Goal: Transaction & Acquisition: Register for event/course

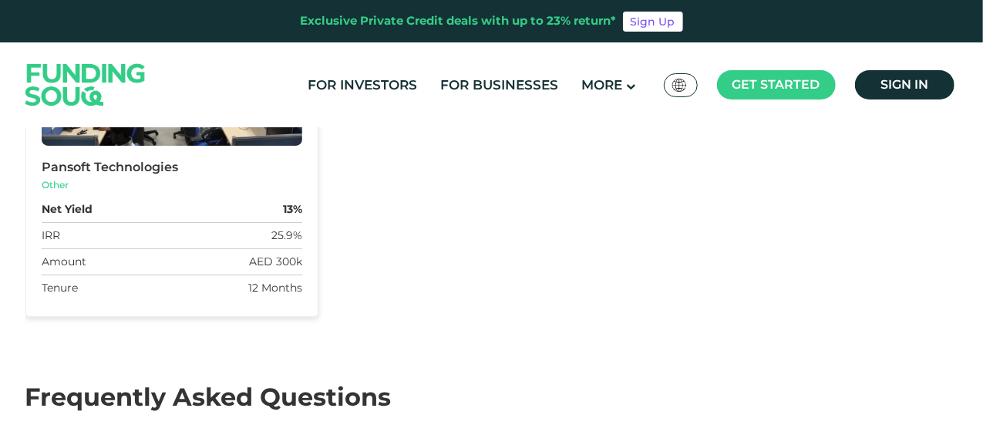
scroll to position [5209, 0]
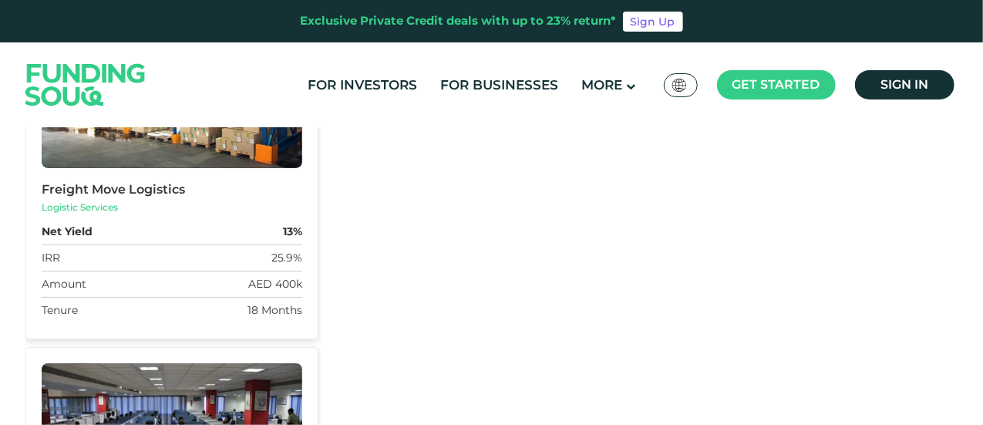
click at [230, 271] on div "Amount AED 400k" at bounding box center [172, 284] width 261 height 26
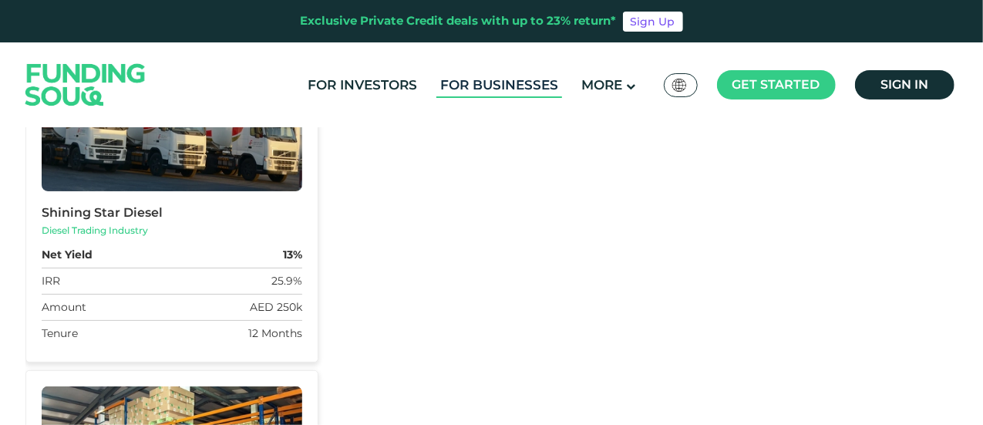
click at [517, 86] on link "For Businesses" at bounding box center [500, 84] width 126 height 25
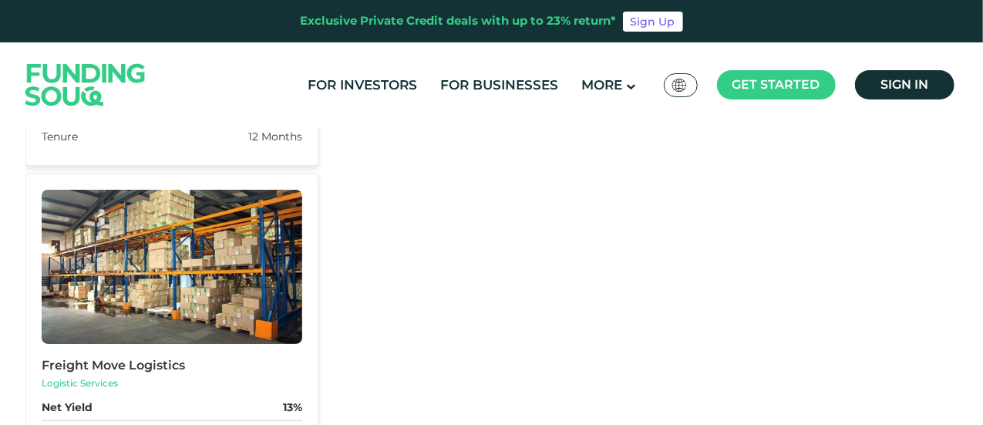
scroll to position [2604, 0]
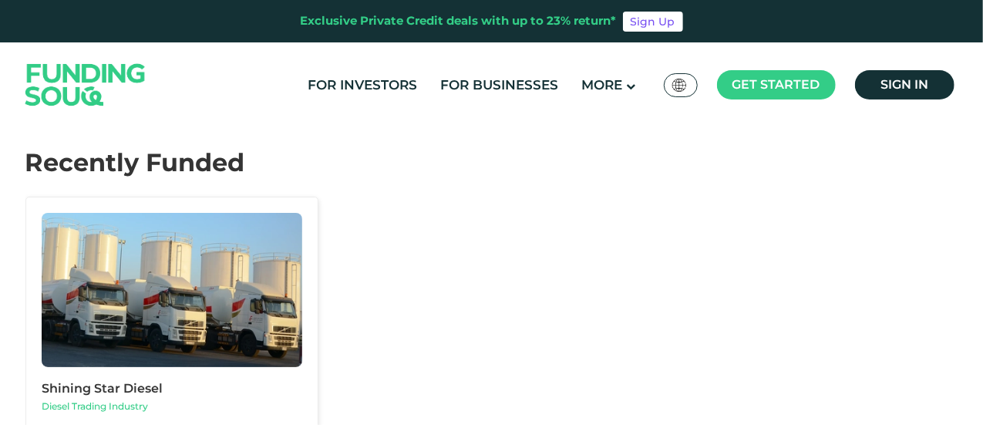
click at [99, 399] on div "Diesel Trading Industry" at bounding box center [172, 406] width 261 height 14
click at [99, 313] on img at bounding box center [172, 290] width 261 height 154
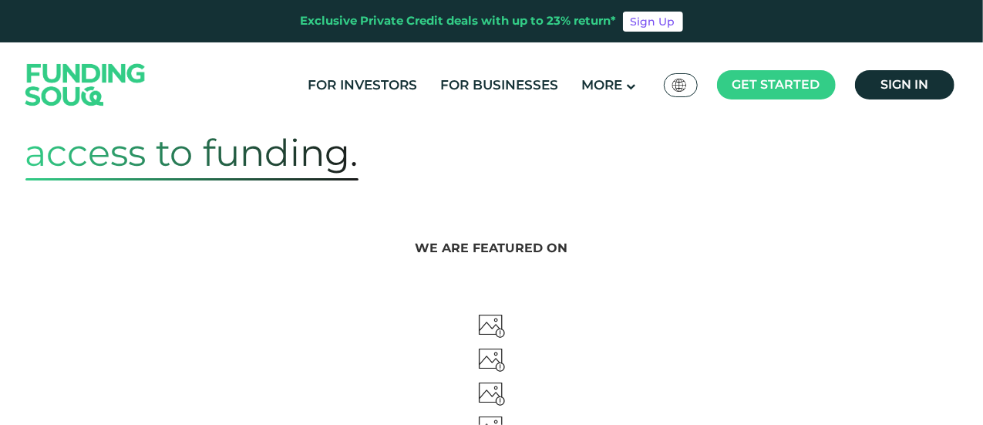
scroll to position [372, 0]
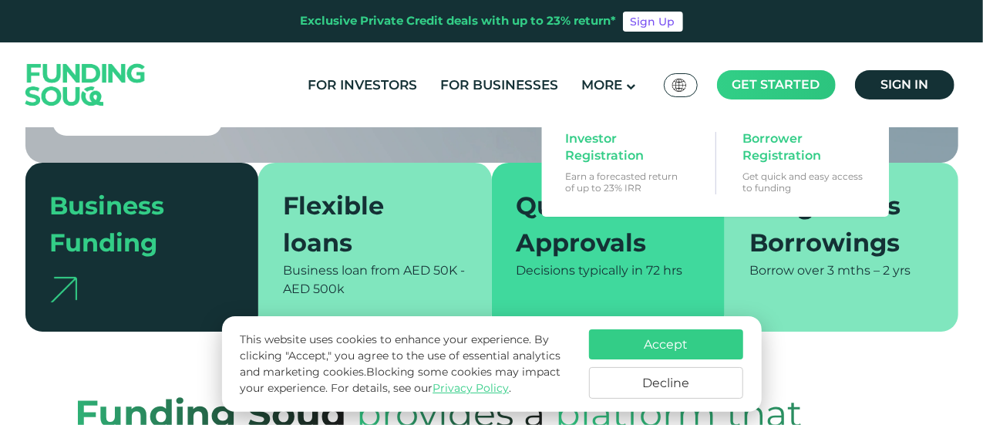
click at [789, 83] on span "Get started" at bounding box center [777, 84] width 88 height 15
click at [603, 164] on span "Investor Registration" at bounding box center [624, 147] width 119 height 34
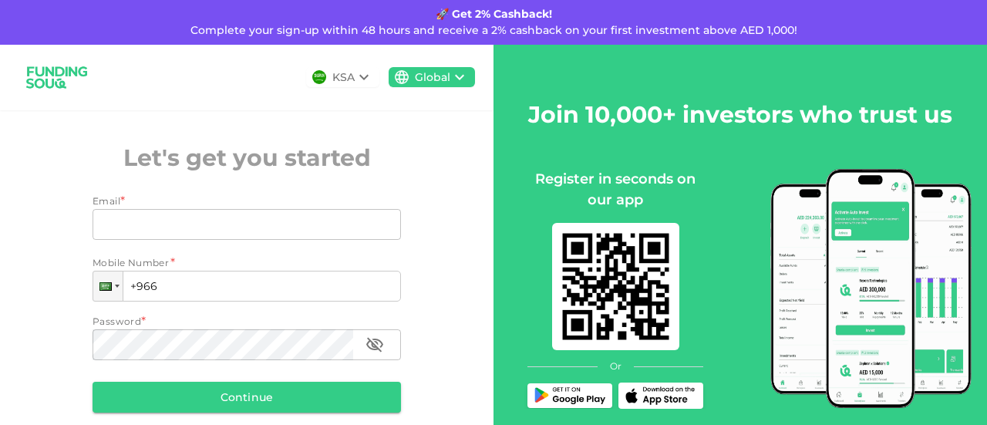
click at [355, 72] on icon at bounding box center [364, 77] width 19 height 19
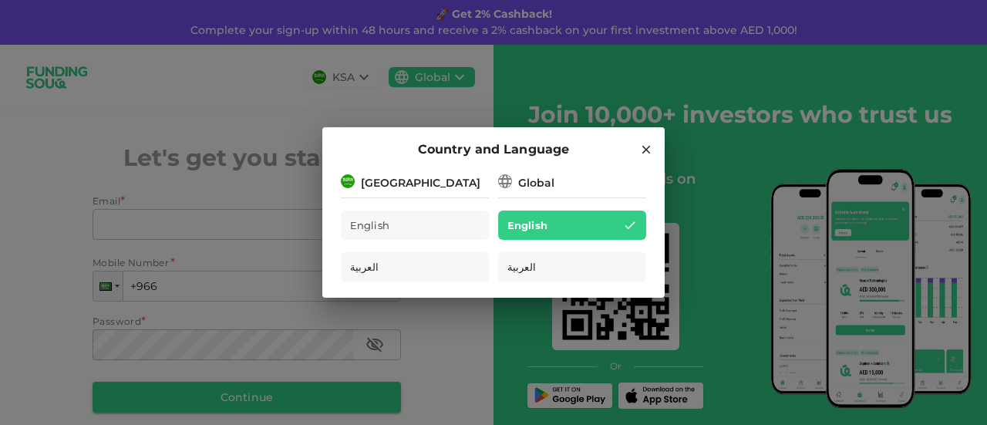
click at [421, 177] on div "[GEOGRAPHIC_DATA]" at bounding box center [421, 183] width 120 height 16
click at [645, 150] on icon at bounding box center [646, 150] width 14 height 14
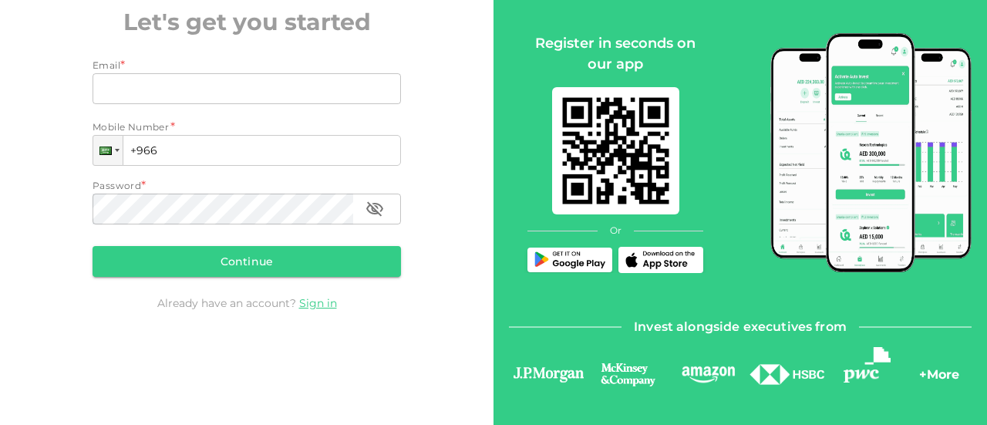
scroll to position [164, 0]
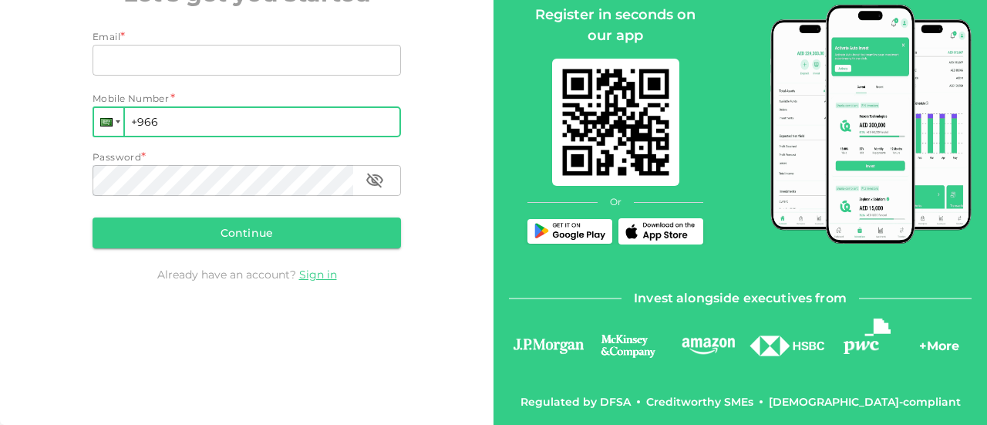
click at [113, 123] on div at bounding box center [108, 122] width 29 height 28
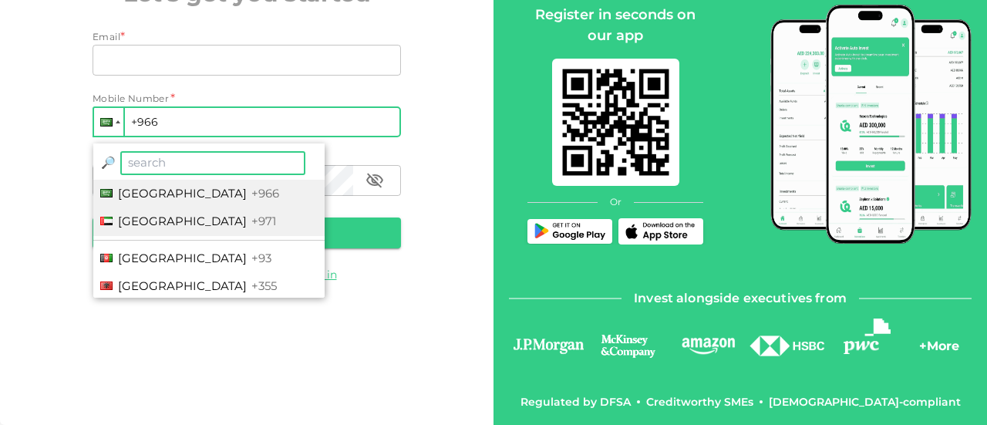
click at [167, 218] on span "United Arab Emirates" at bounding box center [182, 221] width 129 height 15
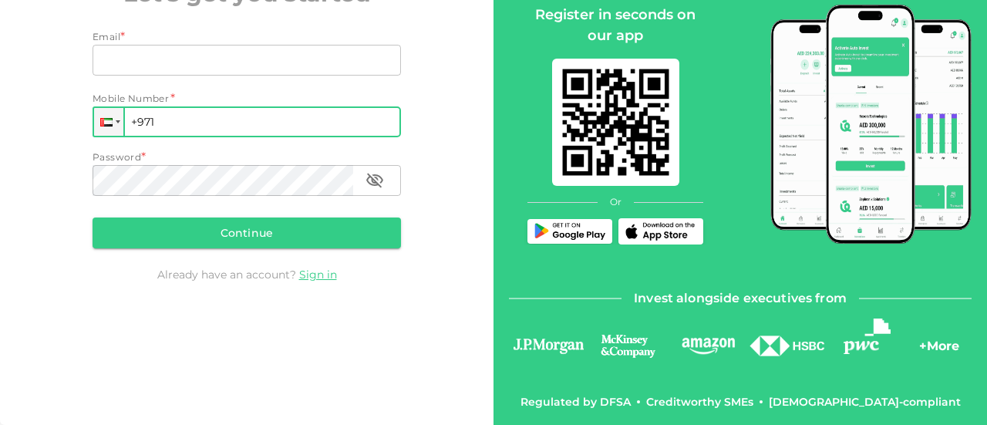
click at [183, 113] on input "+971" at bounding box center [247, 121] width 308 height 31
click at [183, 113] on input "+971 55" at bounding box center [247, 121] width 308 height 31
click at [183, 113] on input "+971 556" at bounding box center [247, 121] width 308 height 31
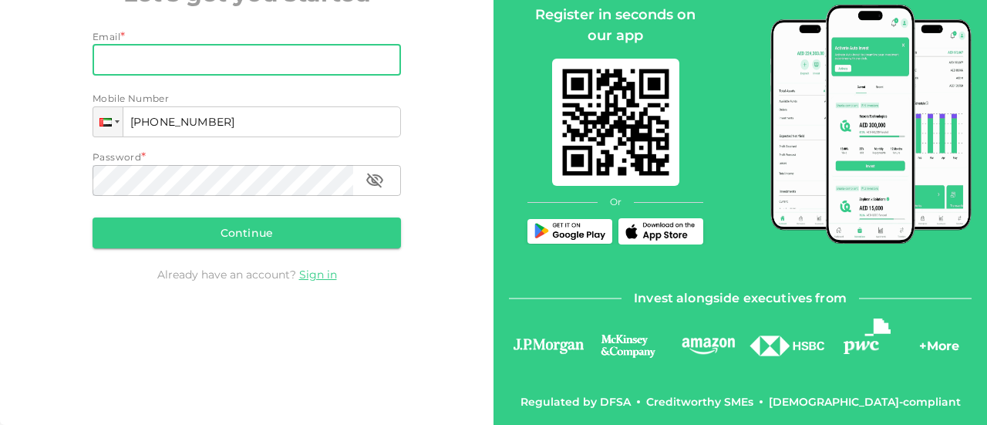
type input "+971 556 905 903"
click at [318, 61] on input "Email" at bounding box center [239, 60] width 292 height 31
type input "shufaj.pt@gmail.com"
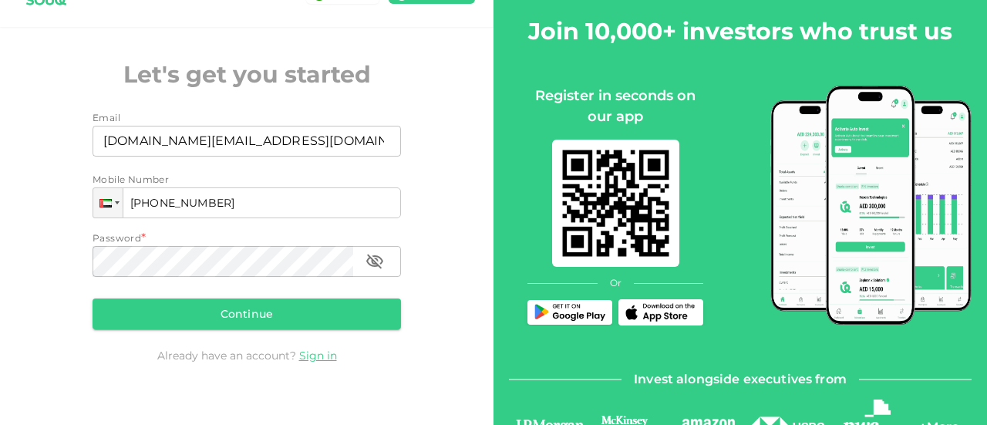
scroll to position [76, 0]
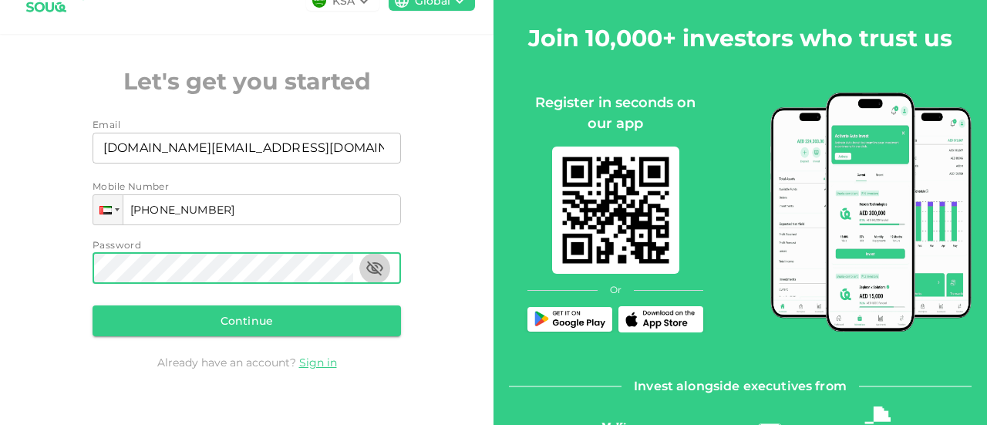
click at [372, 265] on icon "button" at bounding box center [375, 268] width 19 height 19
click at [298, 316] on button "Continue" at bounding box center [247, 320] width 308 height 31
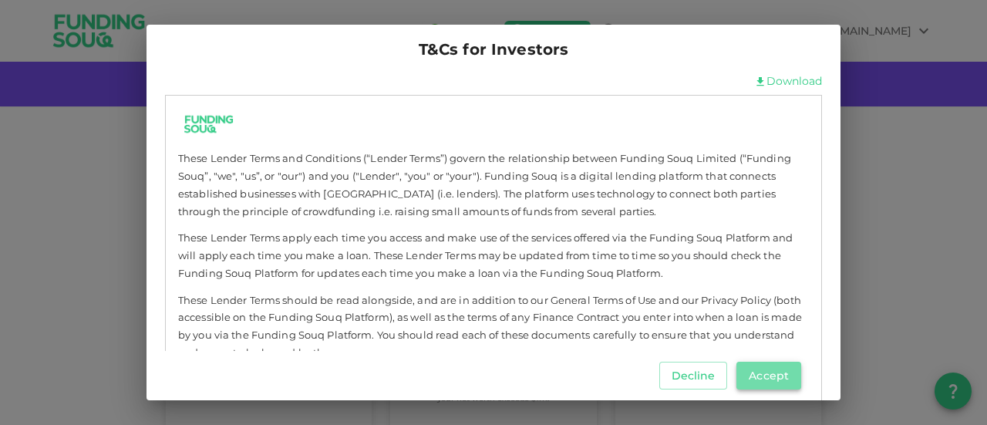
click at [771, 363] on button "Accept" at bounding box center [769, 376] width 65 height 28
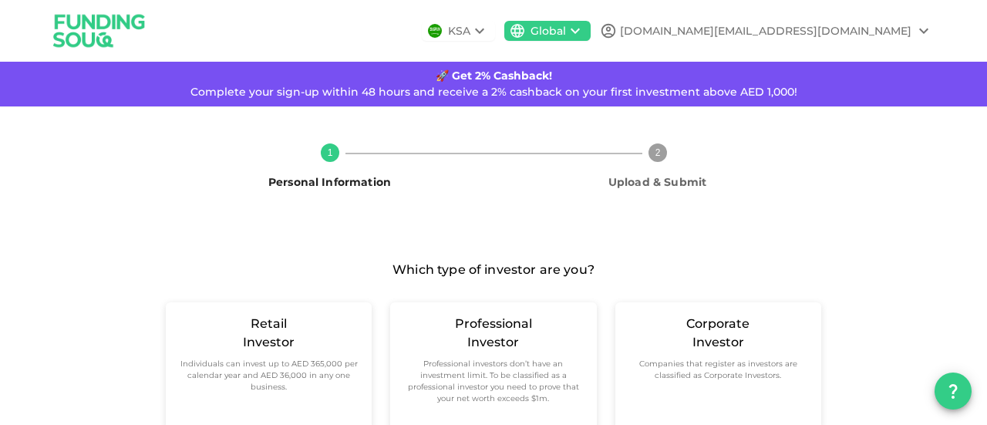
scroll to position [54, 0]
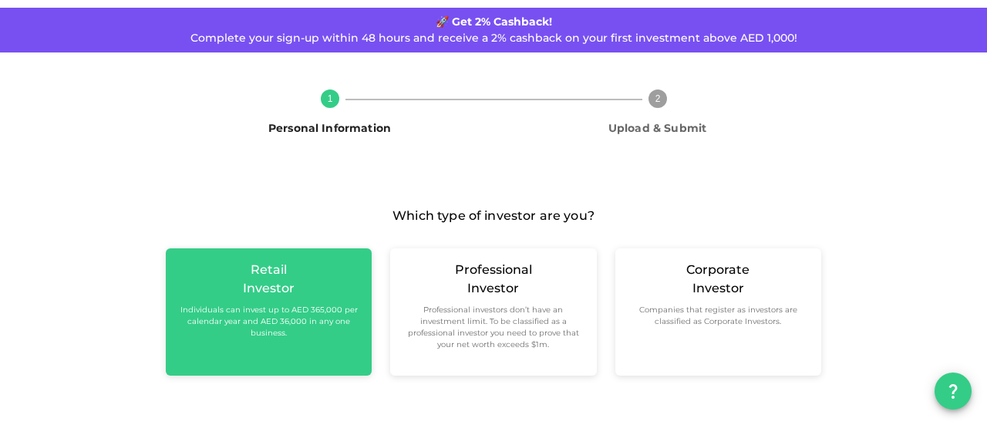
click at [319, 332] on small "Individuals can invest up to AED 365,000 per calendar year and AED 36,000 in an…" at bounding box center [268, 321] width 181 height 35
